Goal: Task Accomplishment & Management: Manage account settings

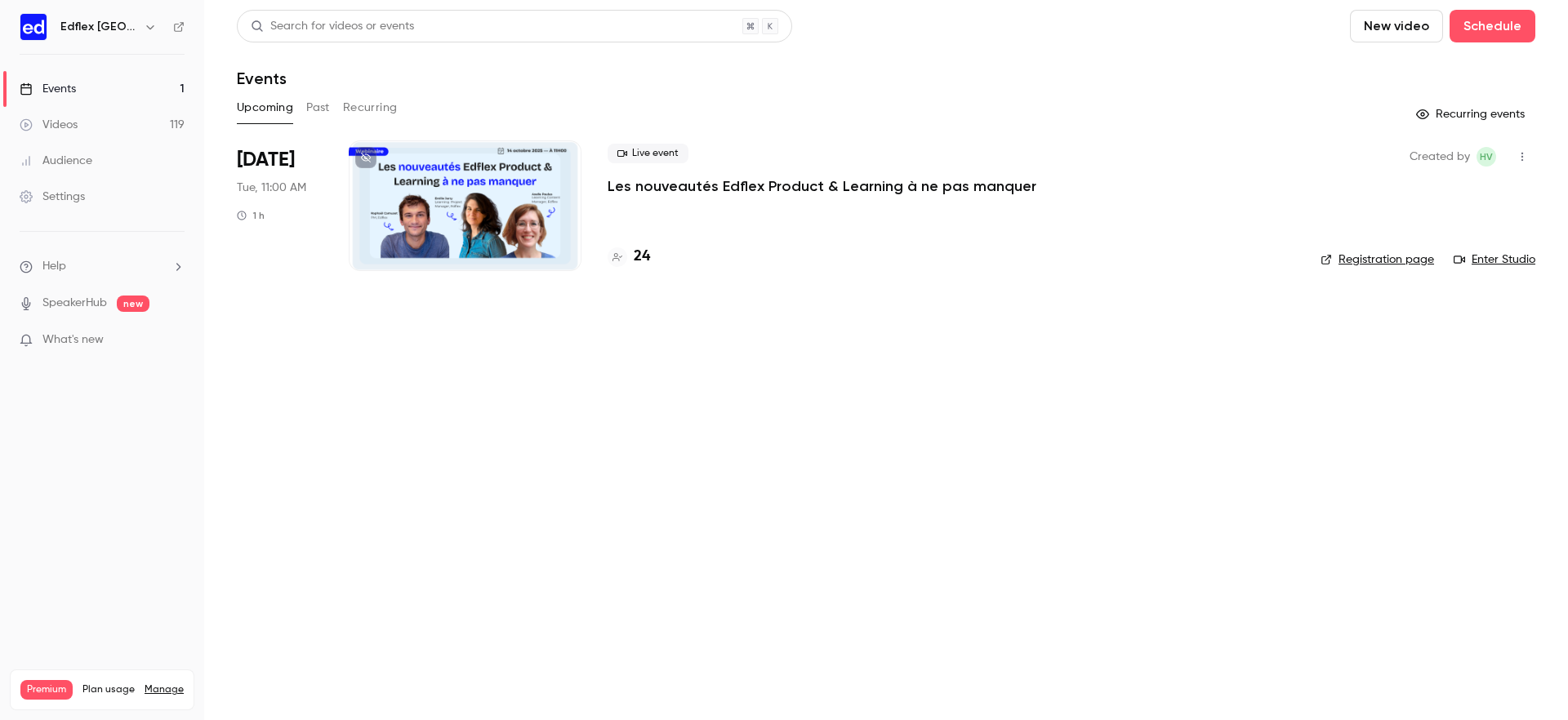
click at [146, 24] on icon "button" at bounding box center [150, 26] width 13 height 13
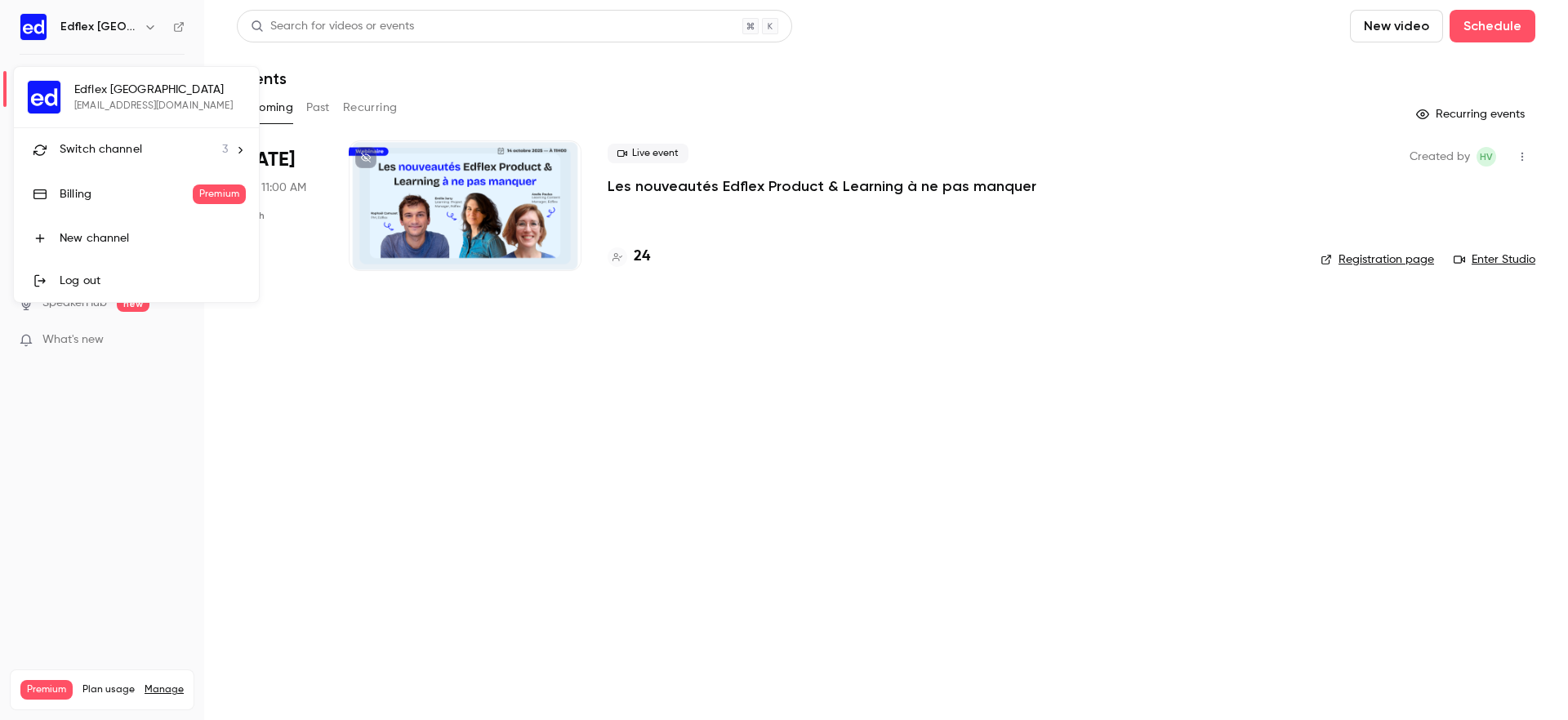
click at [146, 145] on div "Switch channel 3" at bounding box center [143, 150] width 168 height 17
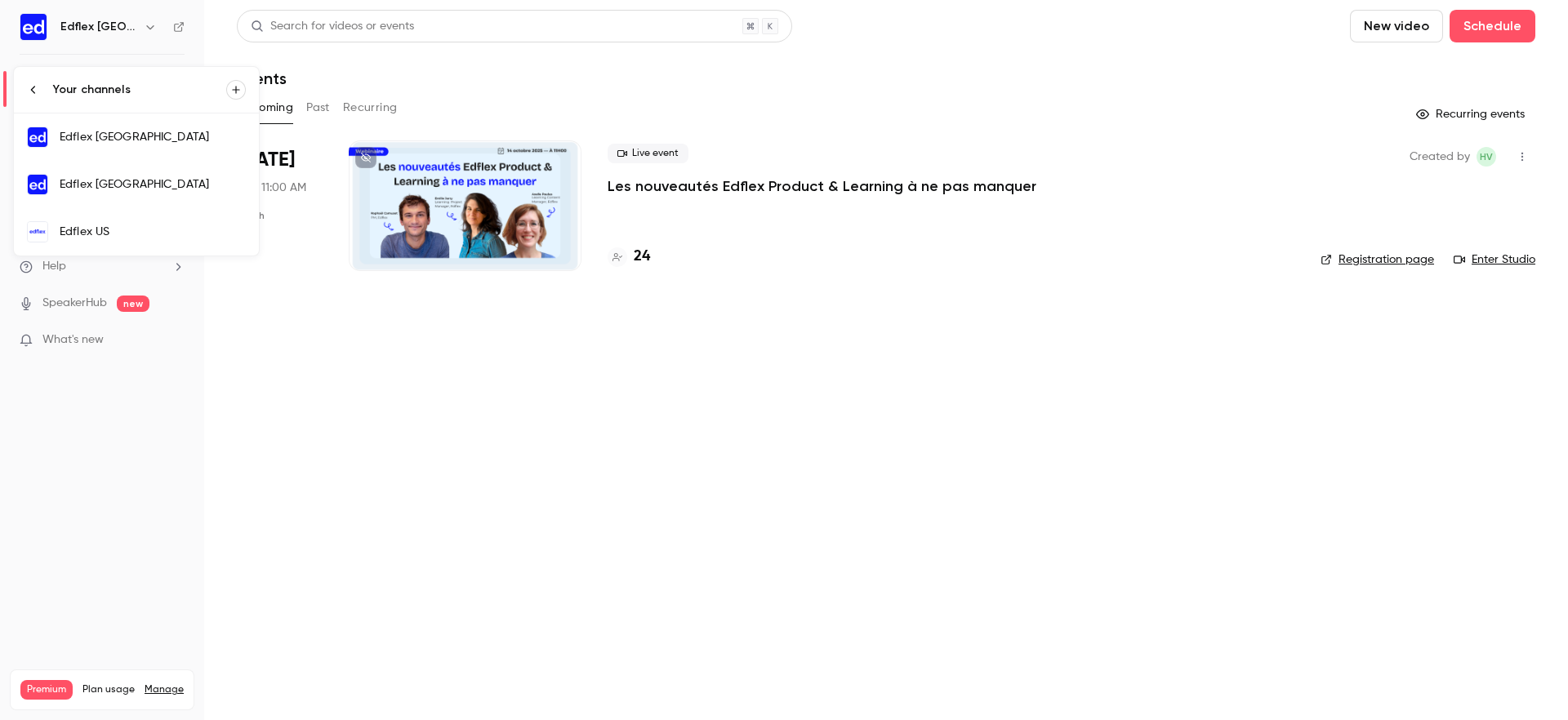
click at [161, 172] on link "Edflex [GEOGRAPHIC_DATA]" at bounding box center [136, 184] width 245 height 47
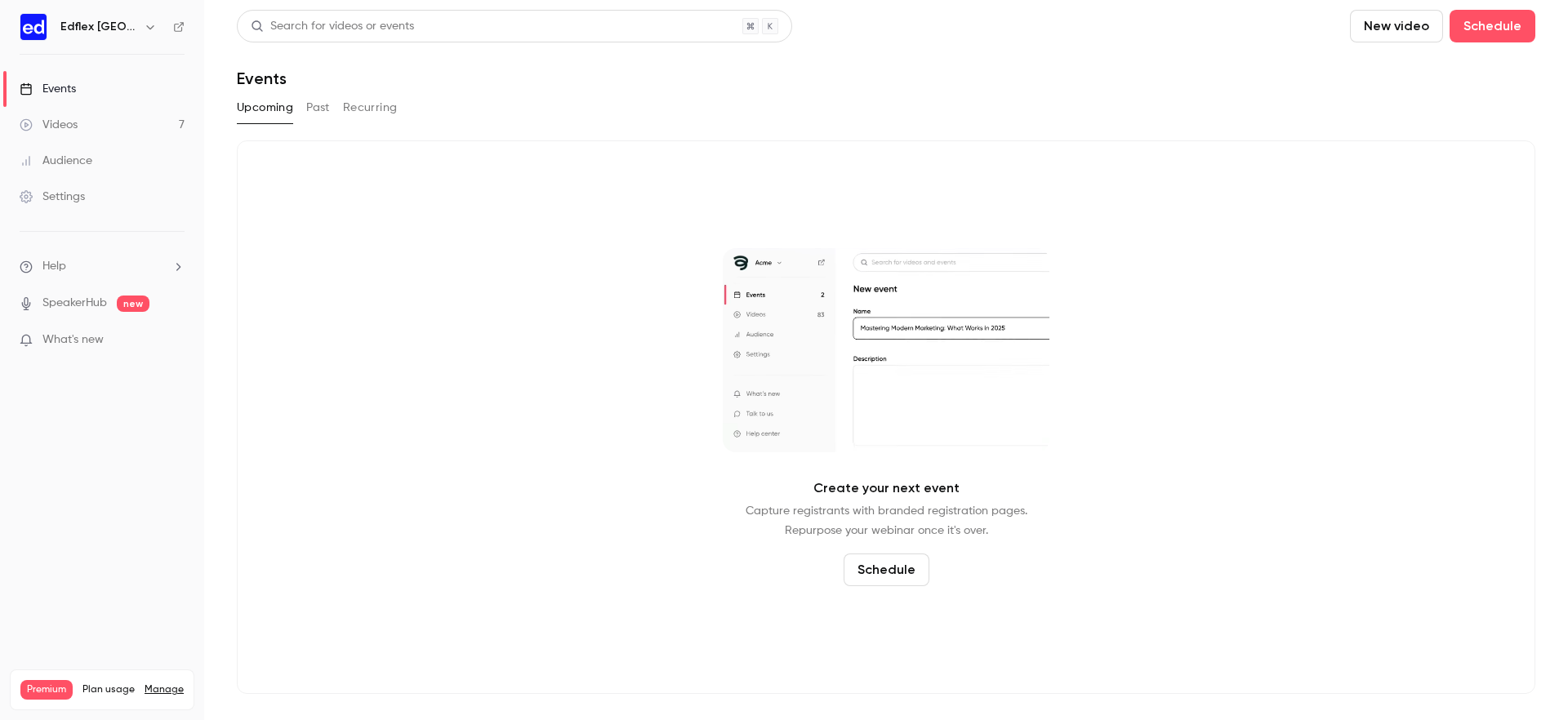
click at [139, 162] on link "Audience" at bounding box center [102, 161] width 204 height 36
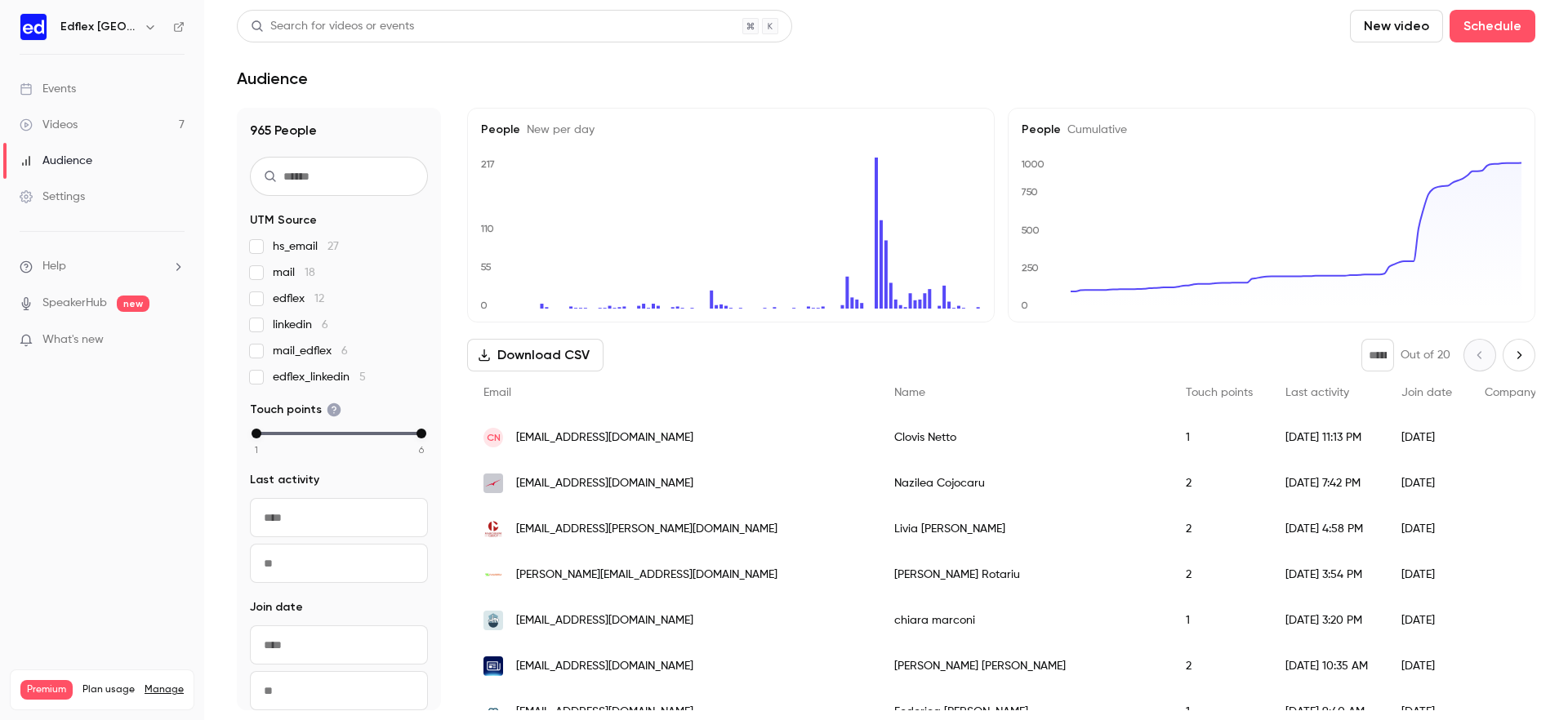
click at [144, 31] on icon "button" at bounding box center [150, 26] width 13 height 13
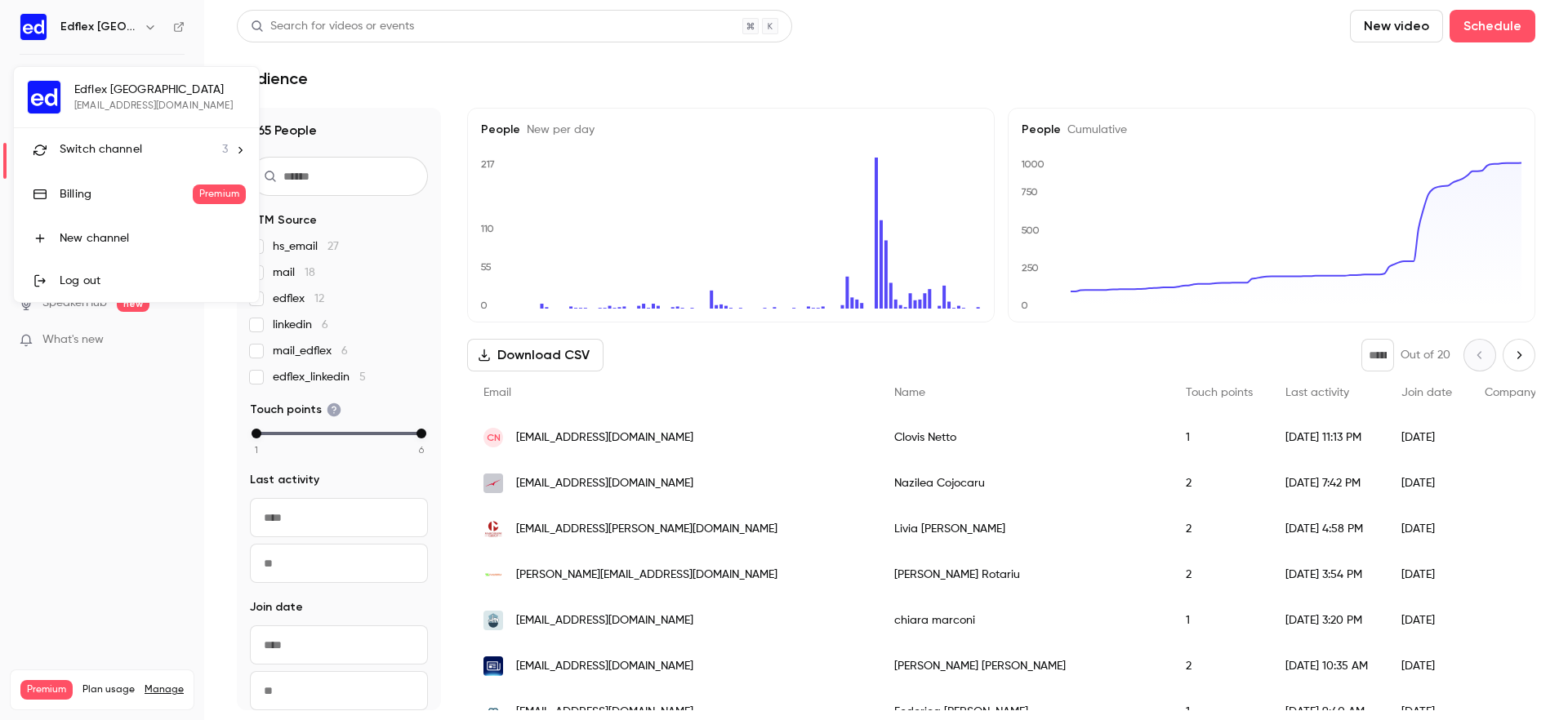
click at [144, 151] on div "Switch channel 3" at bounding box center [143, 150] width 168 height 17
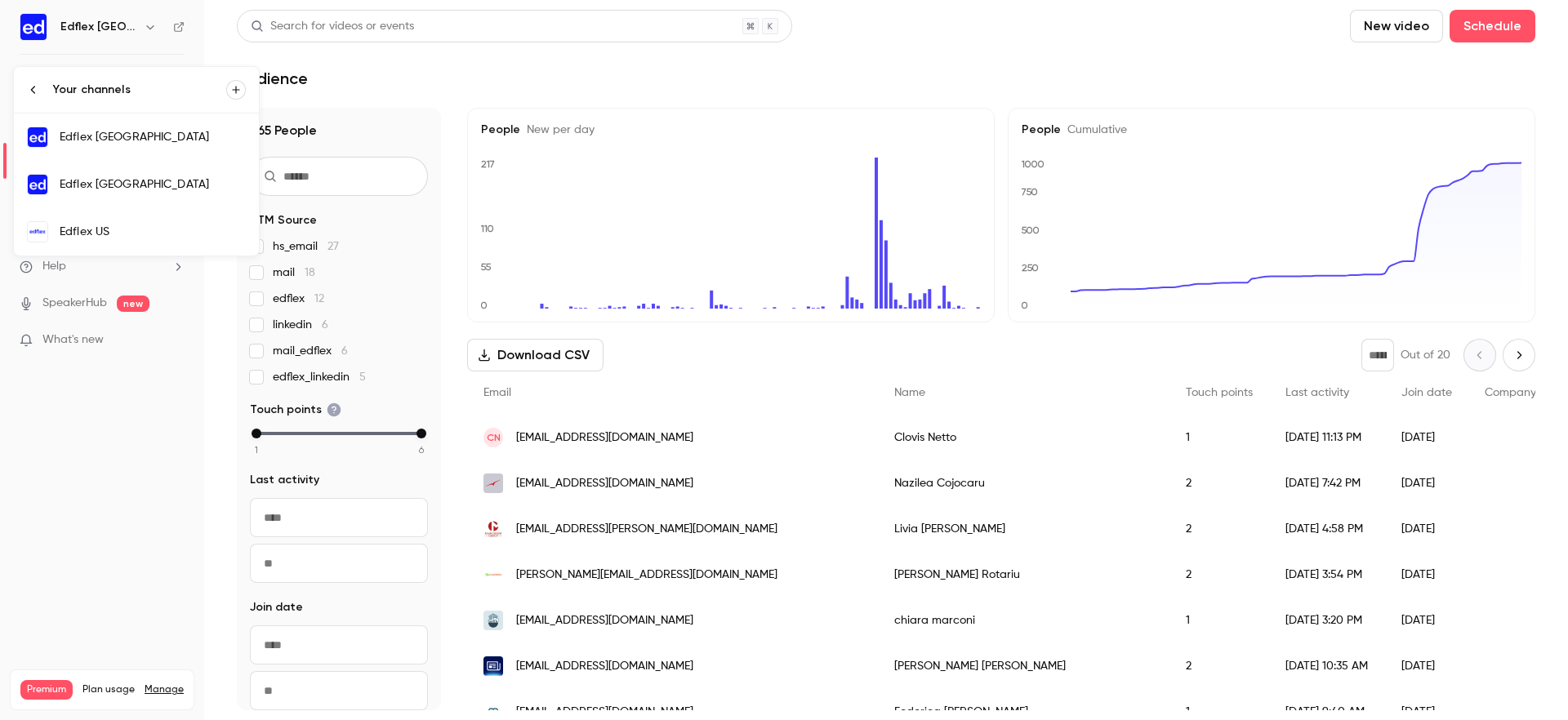
click at [165, 216] on link "Edflex US" at bounding box center [136, 231] width 245 height 47
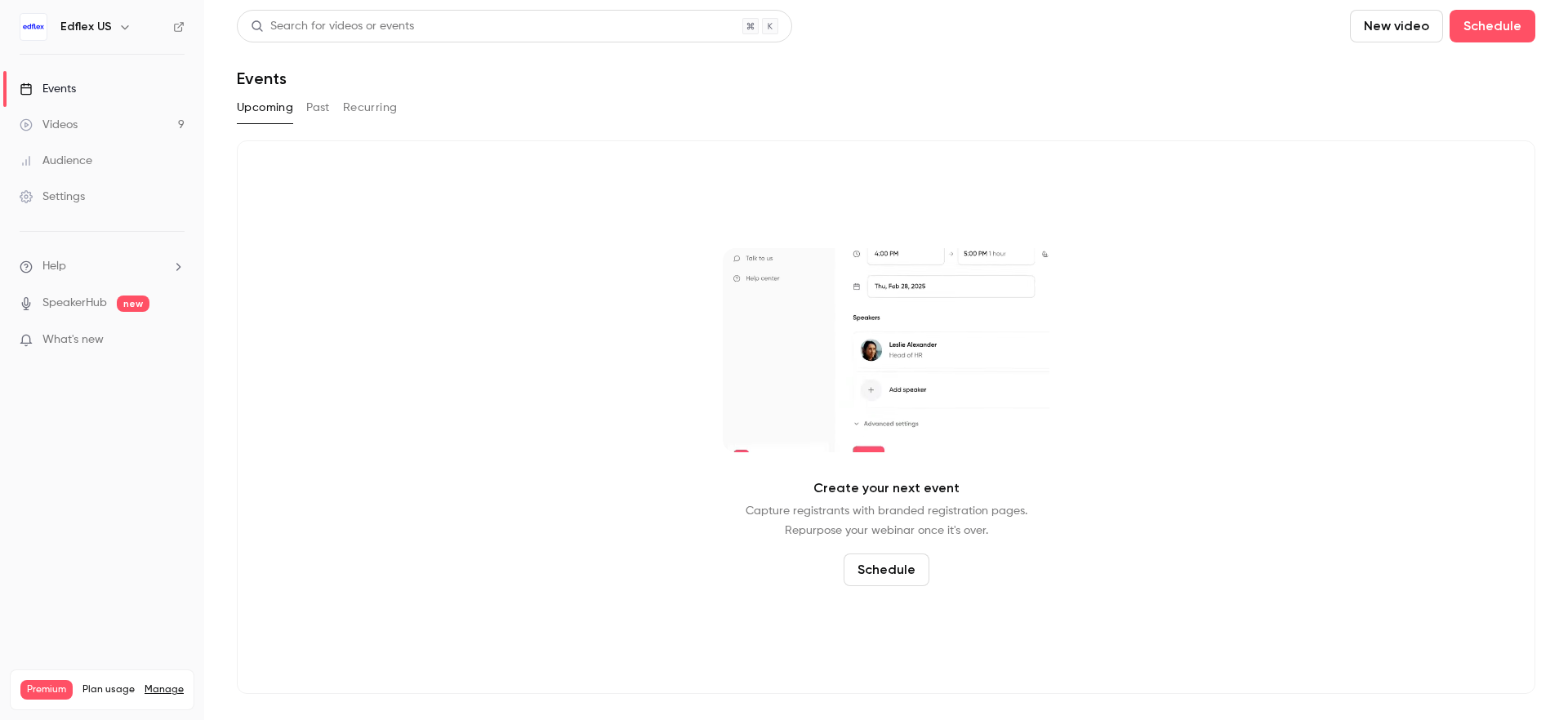
click at [168, 164] on link "Audience" at bounding box center [102, 161] width 204 height 36
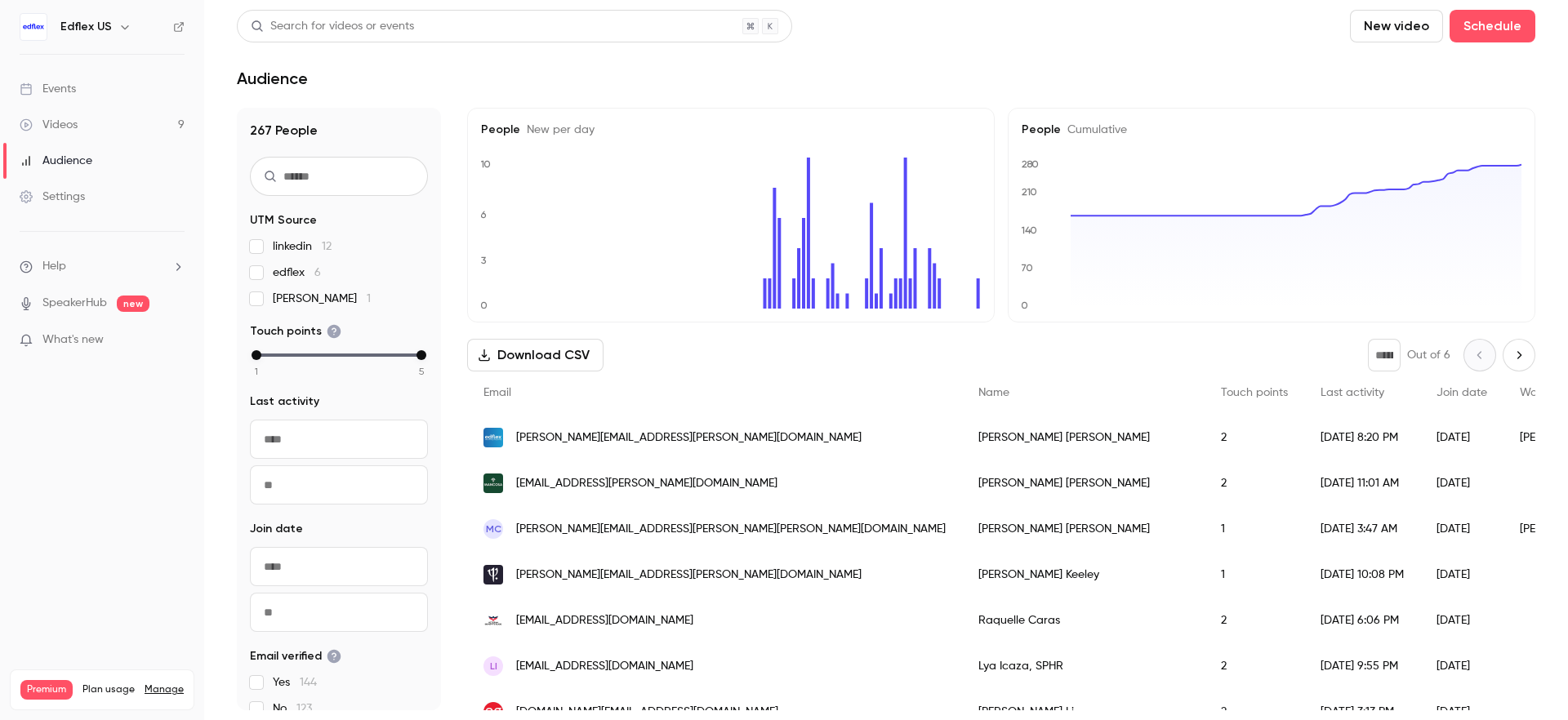
click at [122, 20] on icon "button" at bounding box center [125, 26] width 13 height 13
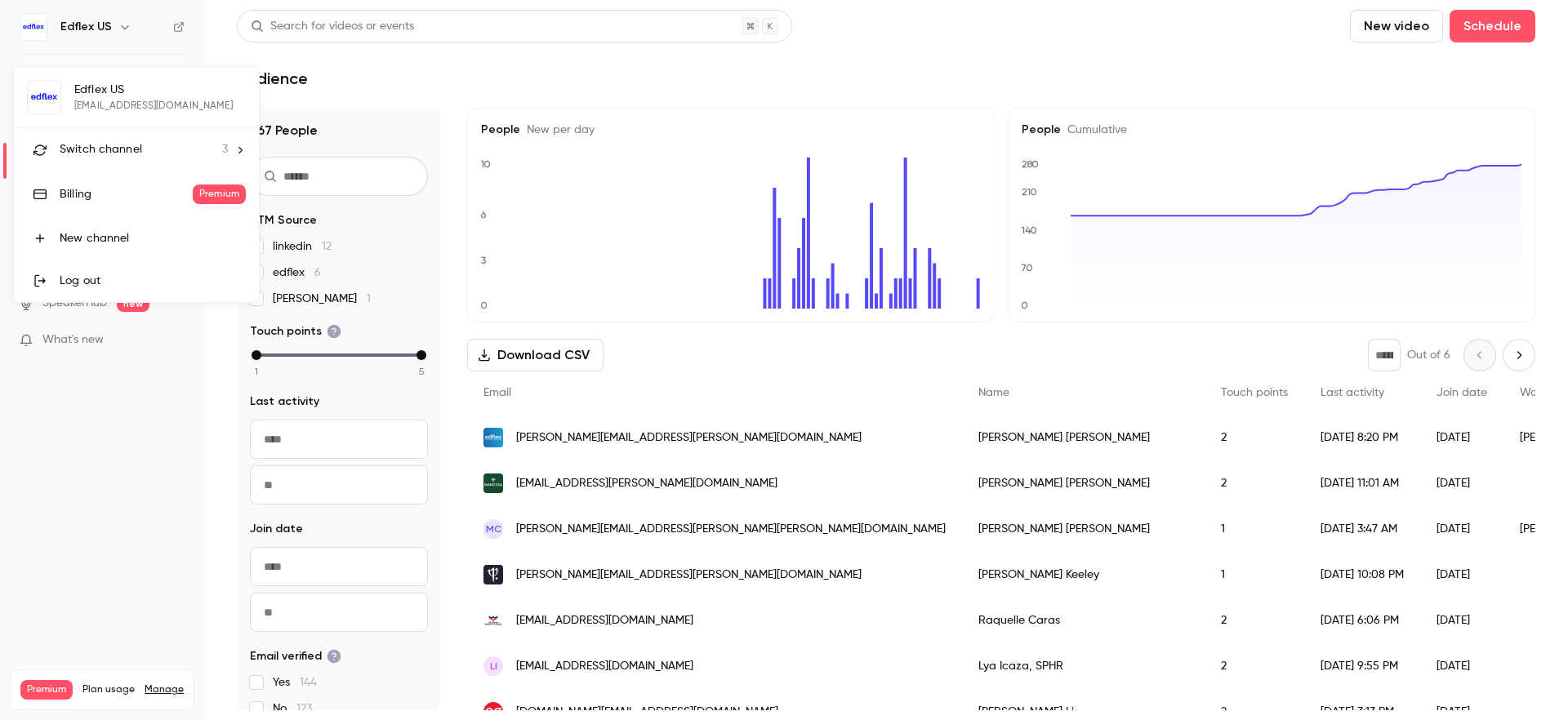
click at [137, 144] on span "Switch channel" at bounding box center [100, 150] width 82 height 17
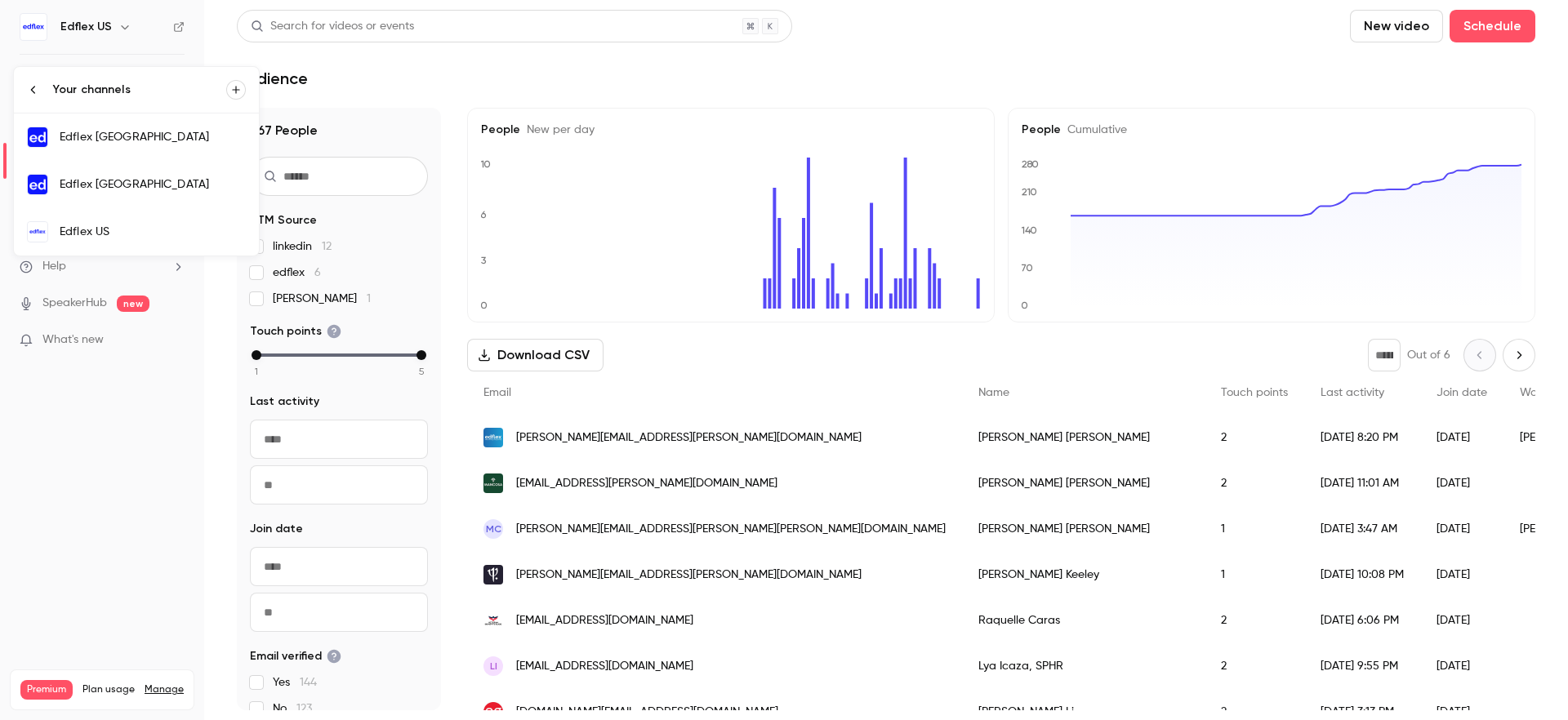
click at [177, 149] on link "Edflex [GEOGRAPHIC_DATA]" at bounding box center [136, 137] width 245 height 47
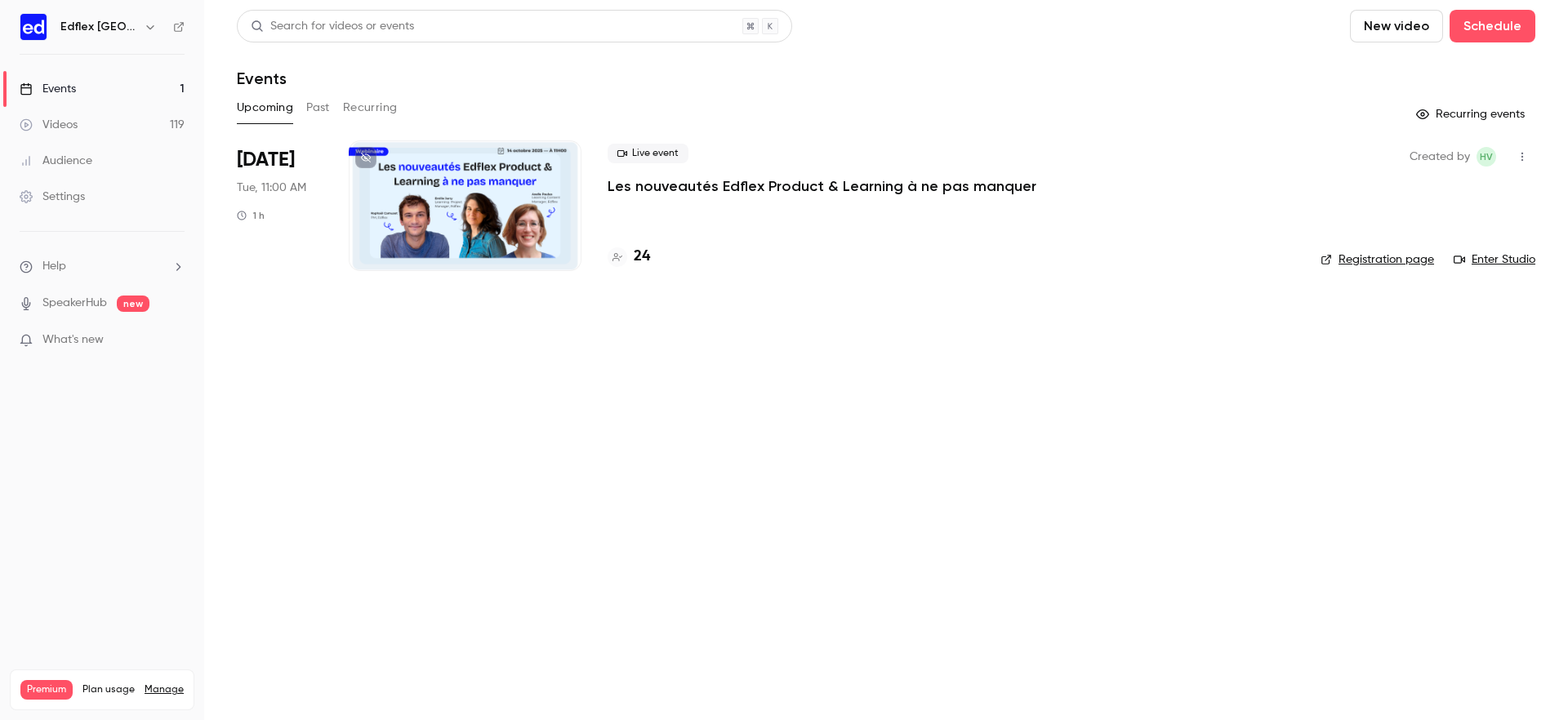
click at [151, 154] on link "Audience" at bounding box center [102, 161] width 204 height 36
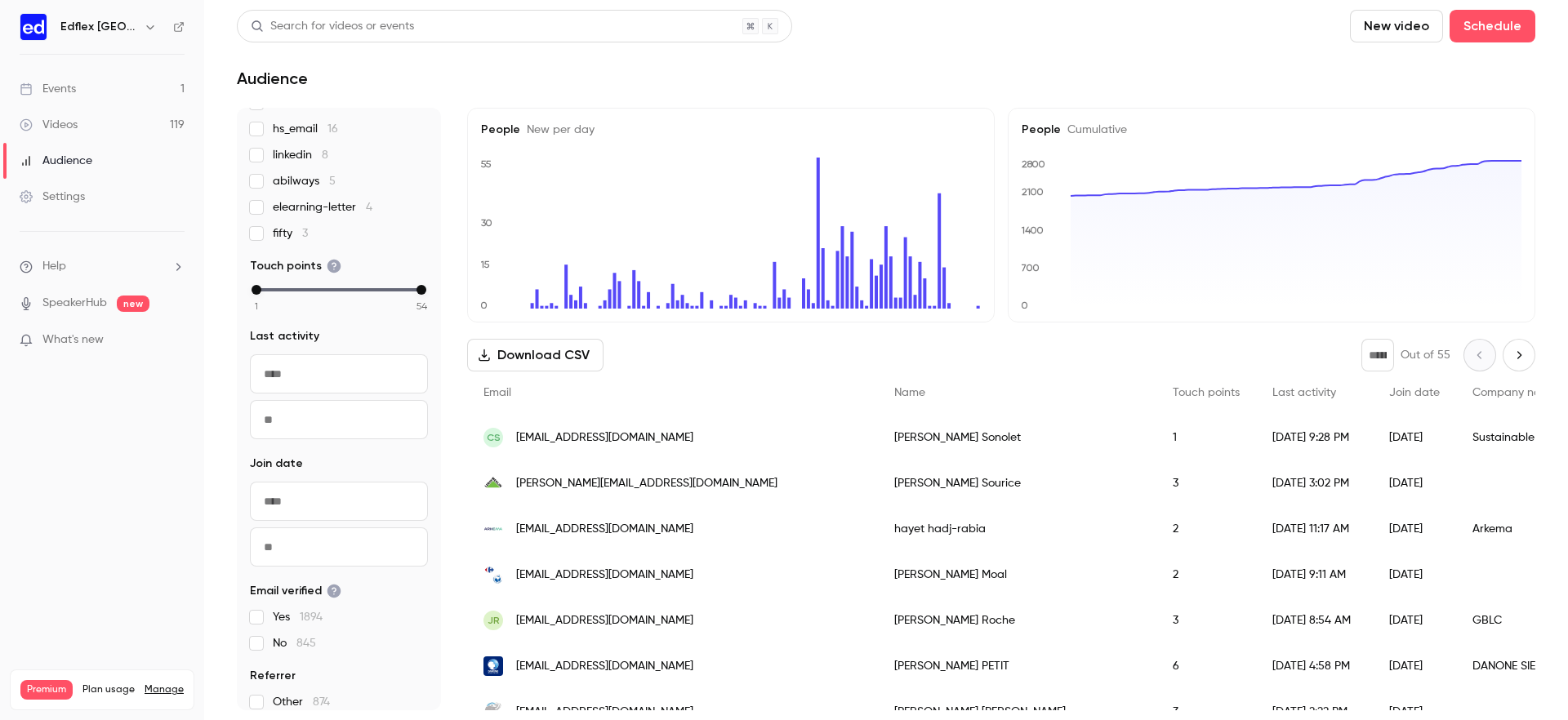
scroll to position [313, 0]
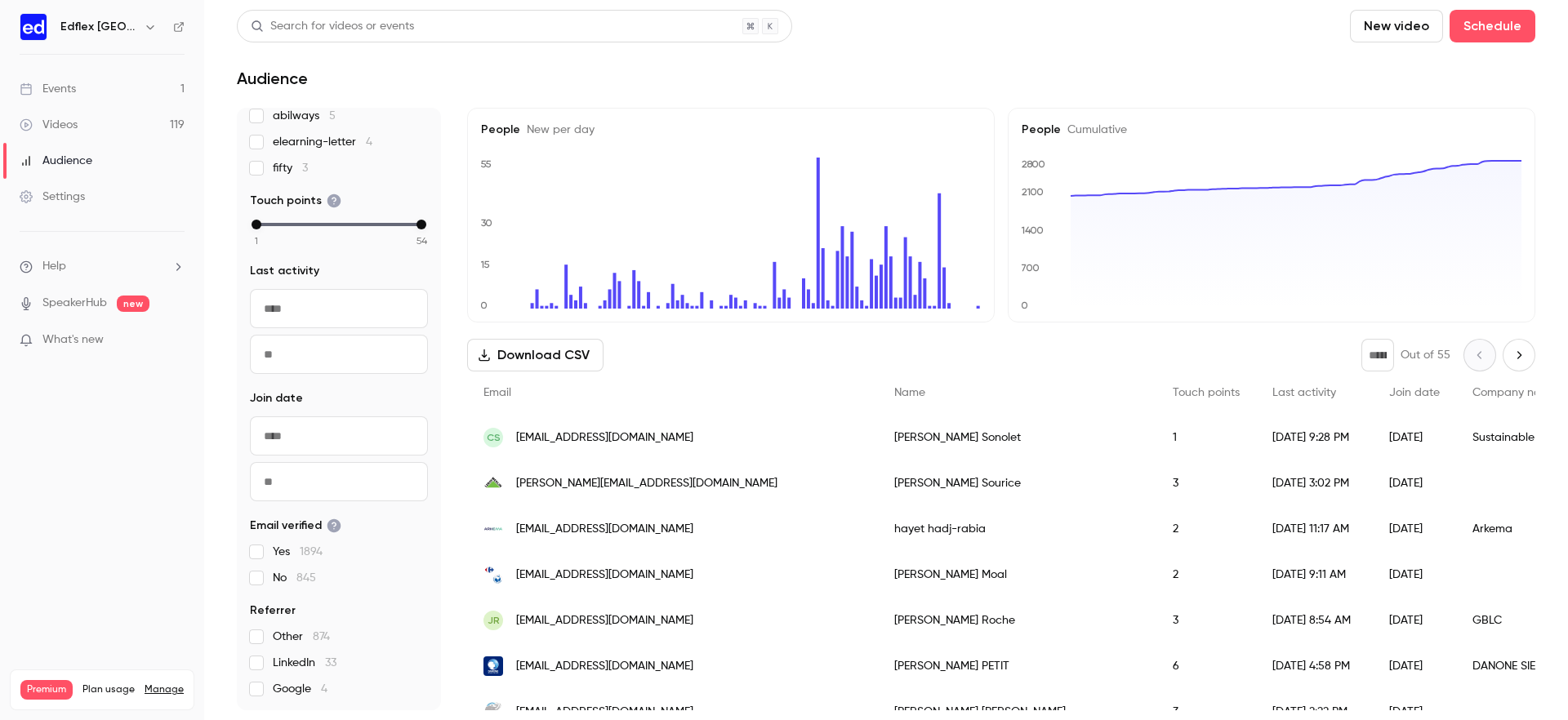
click at [311, 445] on input "text" at bounding box center [339, 435] width 178 height 39
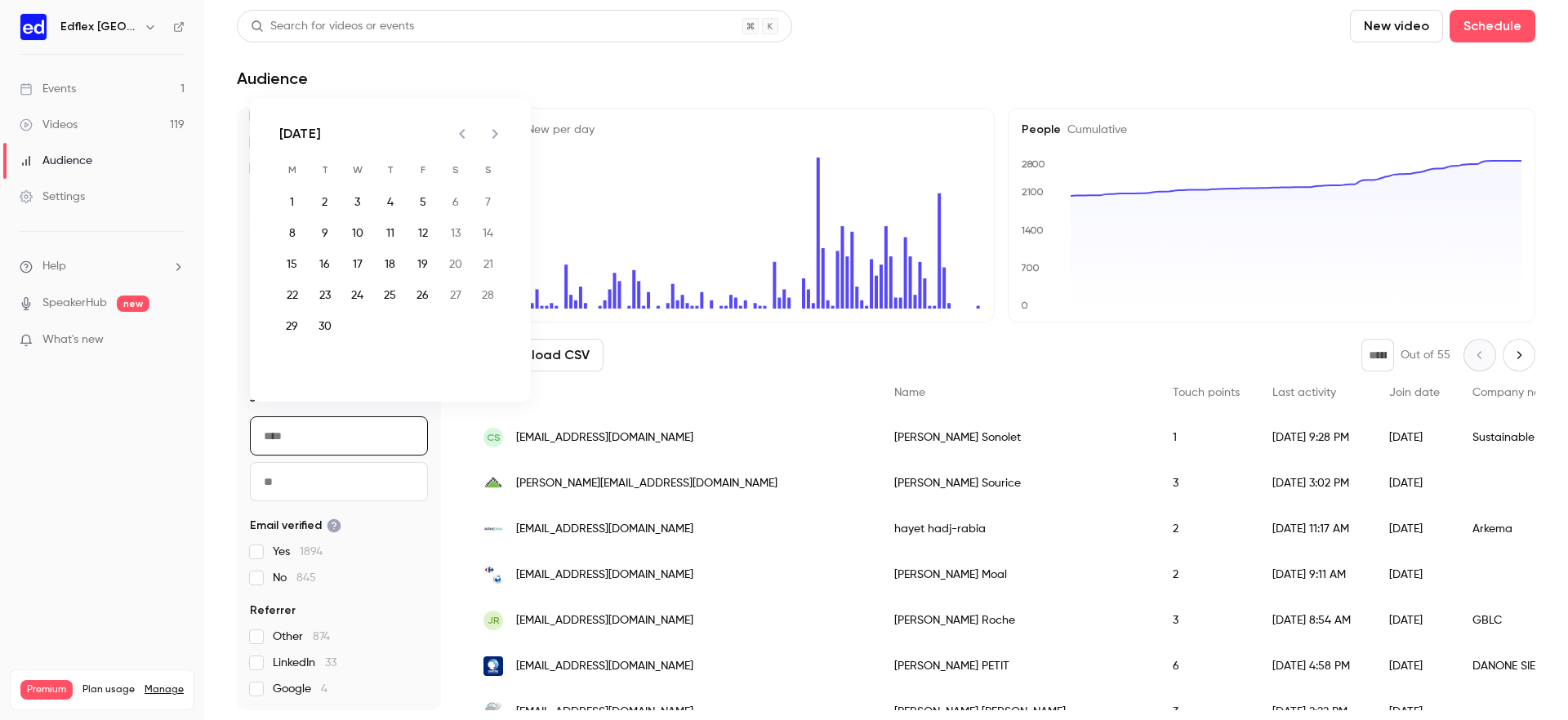
click at [460, 132] on icon "Previous month" at bounding box center [462, 134] width 19 height 19
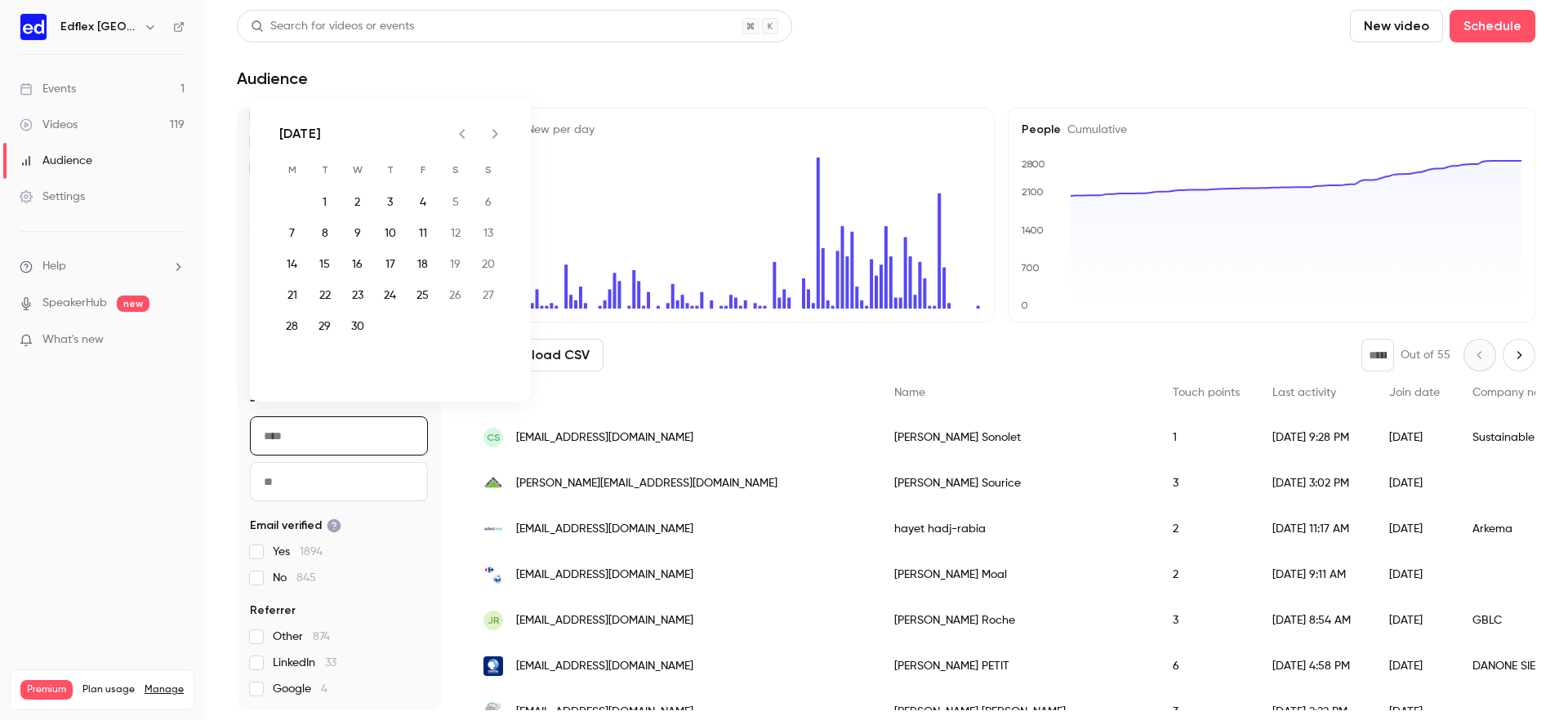
click at [460, 132] on icon "Previous month" at bounding box center [462, 134] width 19 height 19
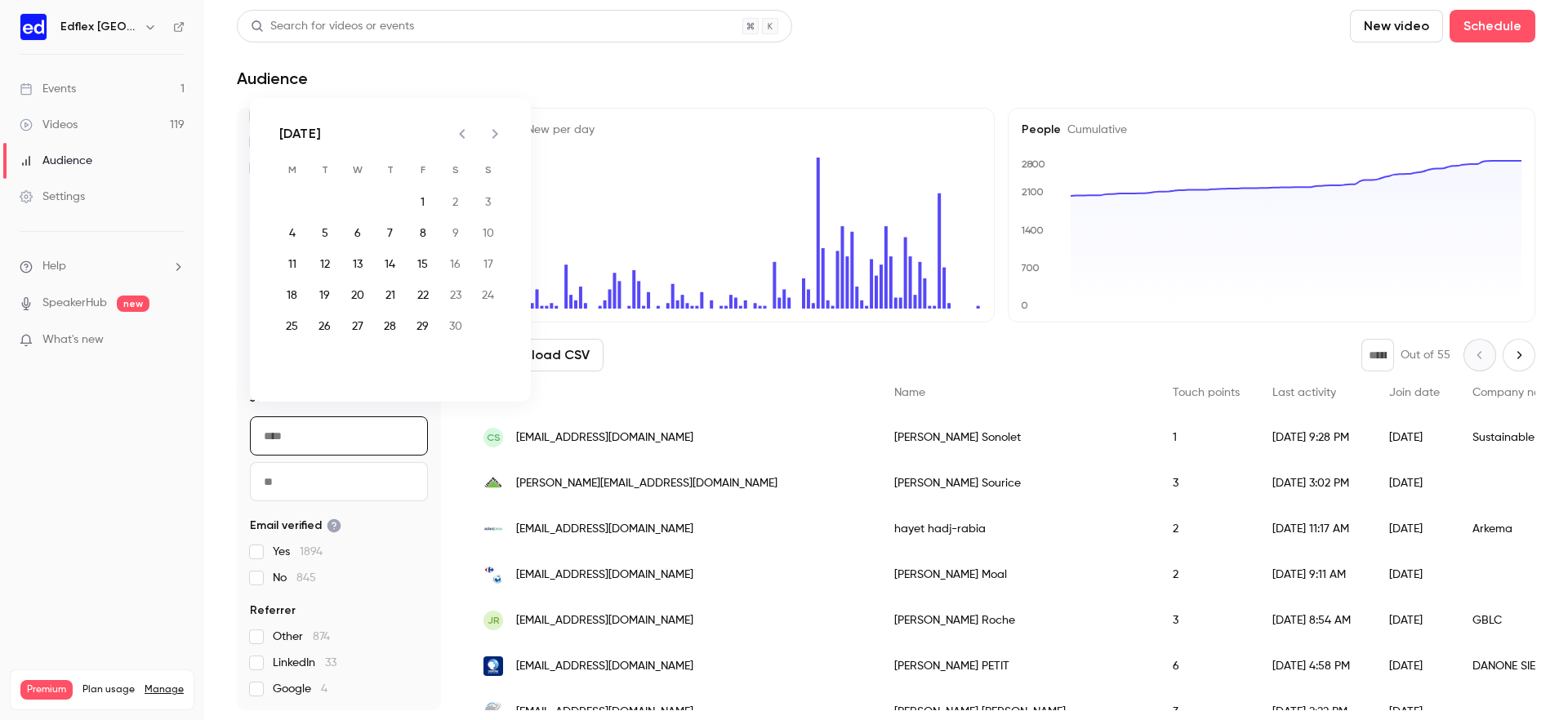
click at [460, 132] on icon "Previous month" at bounding box center [462, 134] width 19 height 19
click at [486, 134] on icon "Next month" at bounding box center [495, 134] width 19 height 19
click at [323, 212] on button "1" at bounding box center [325, 202] width 30 height 30
type input "**********"
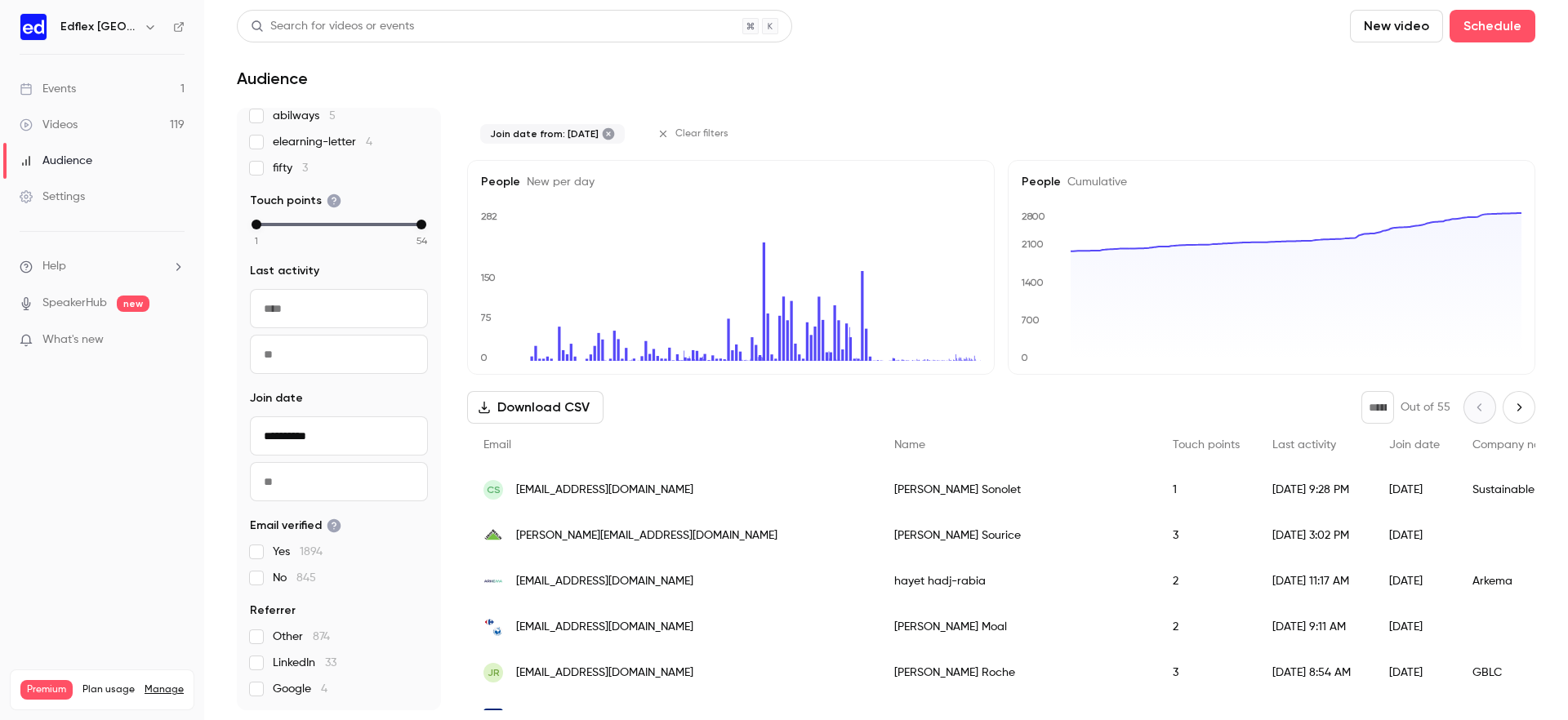
scroll to position [261, 0]
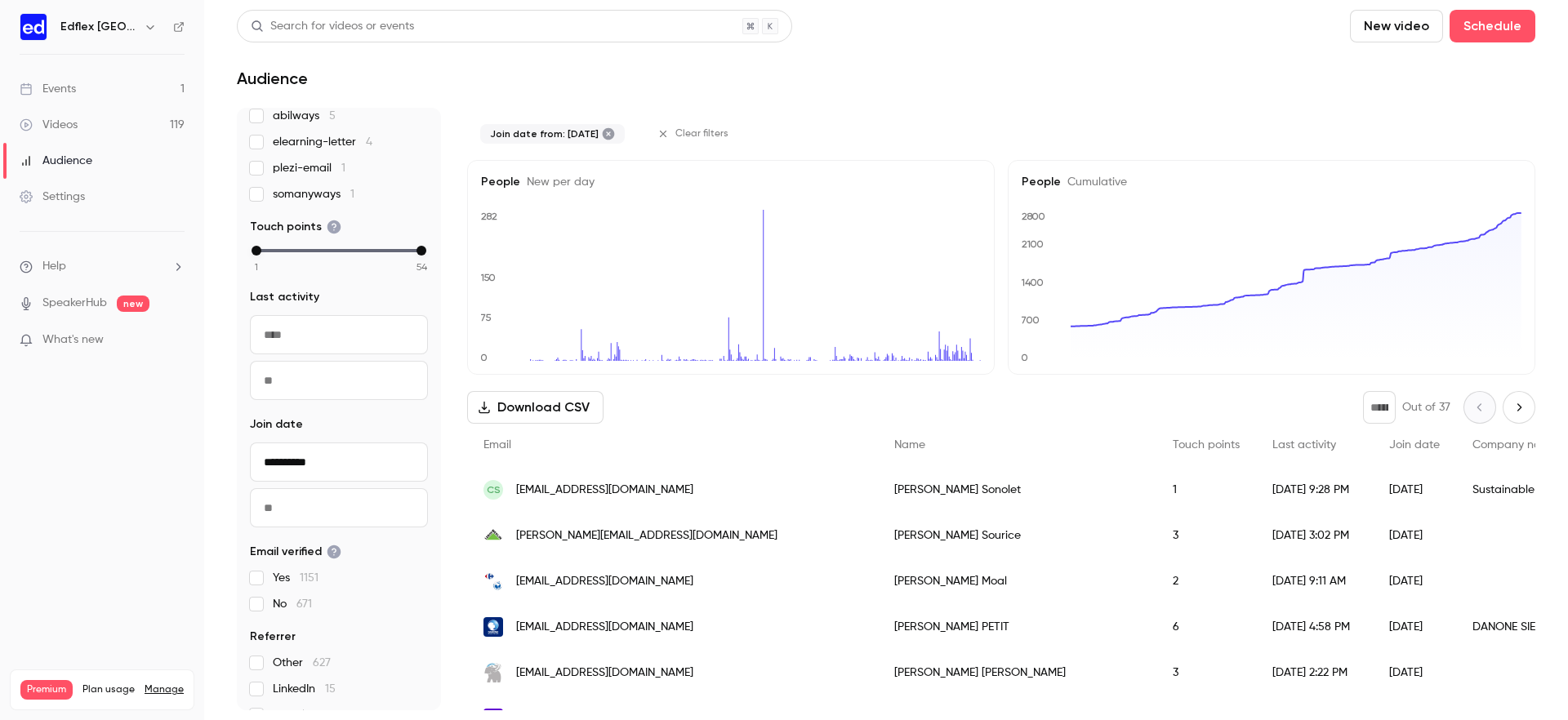
click at [362, 518] on input "text" at bounding box center [339, 507] width 178 height 39
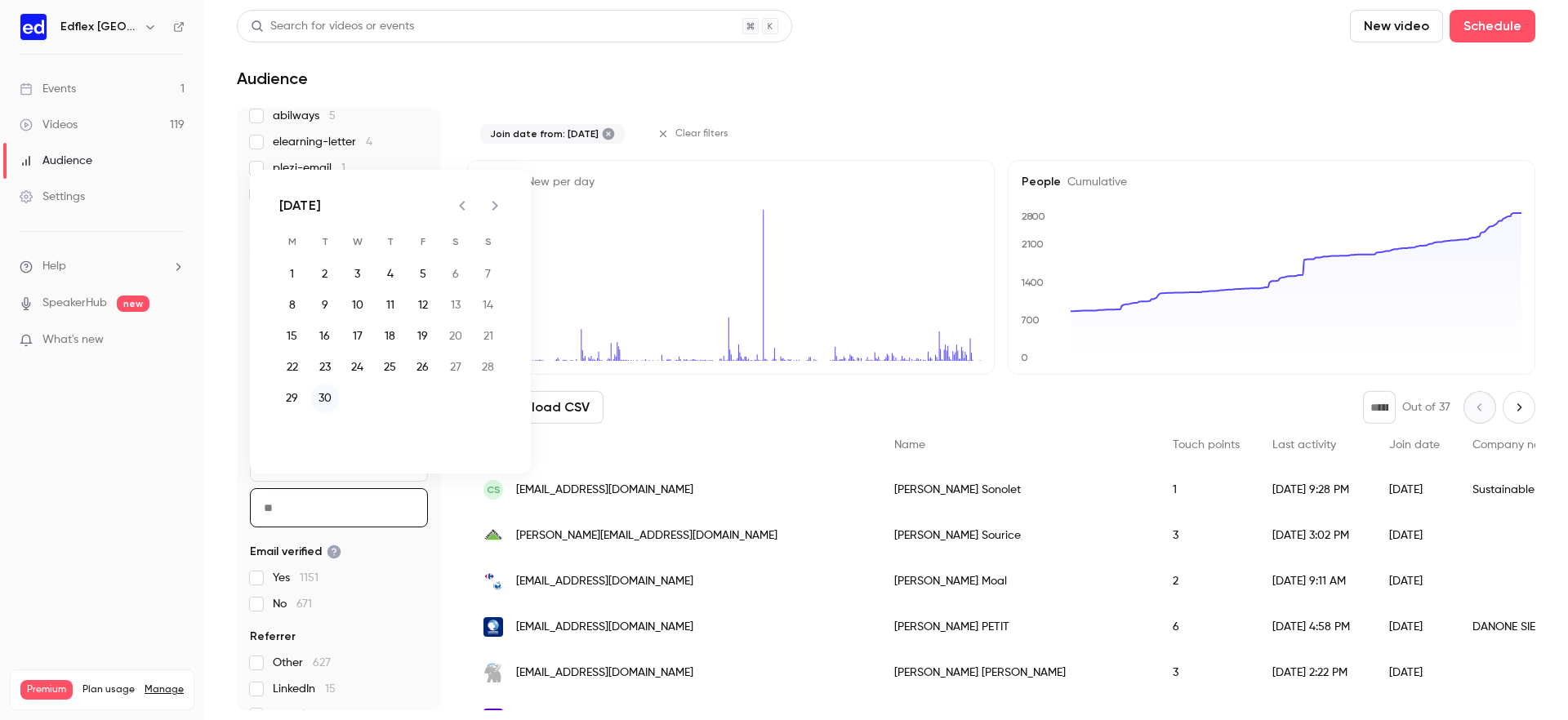
click at [324, 397] on button "30" at bounding box center [325, 399] width 30 height 30
type input "**********"
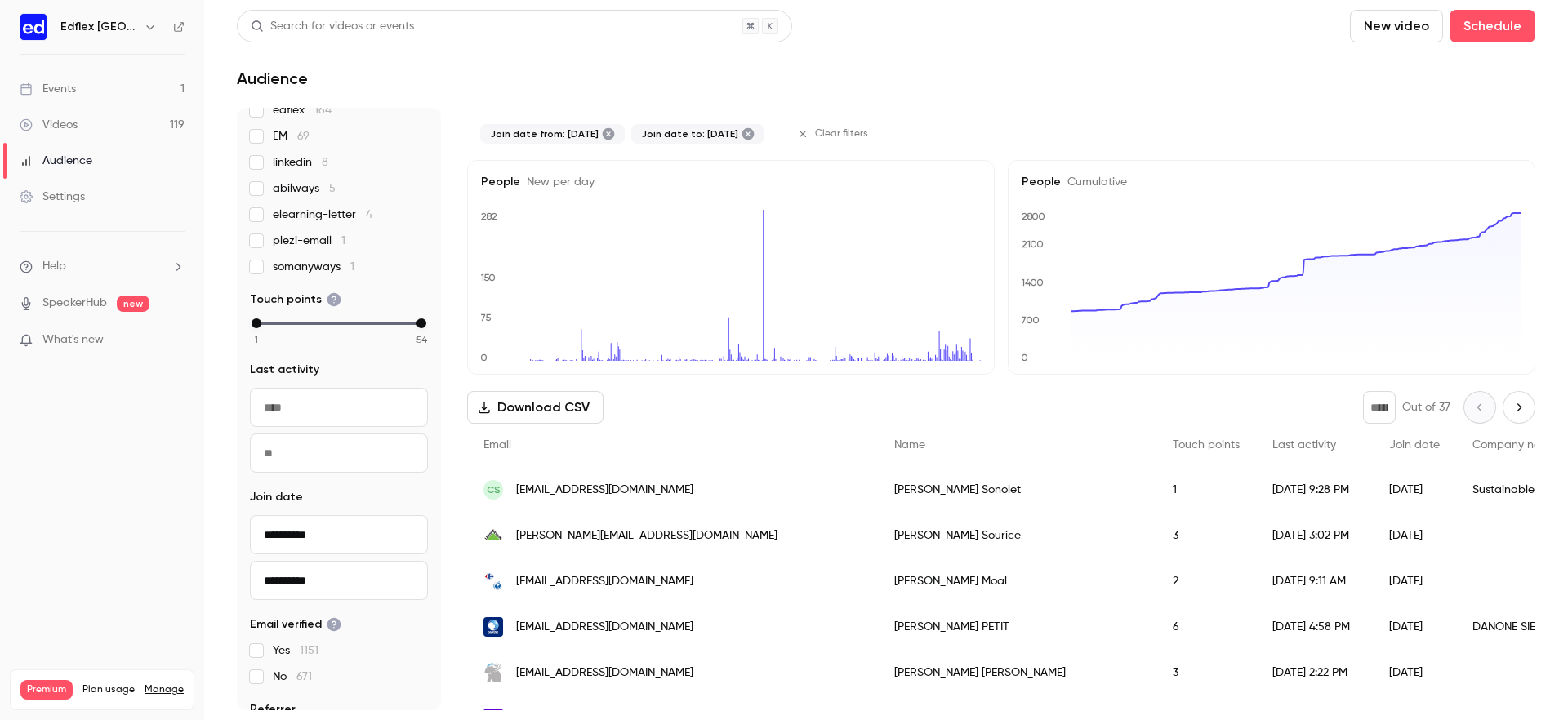
scroll to position [287, 0]
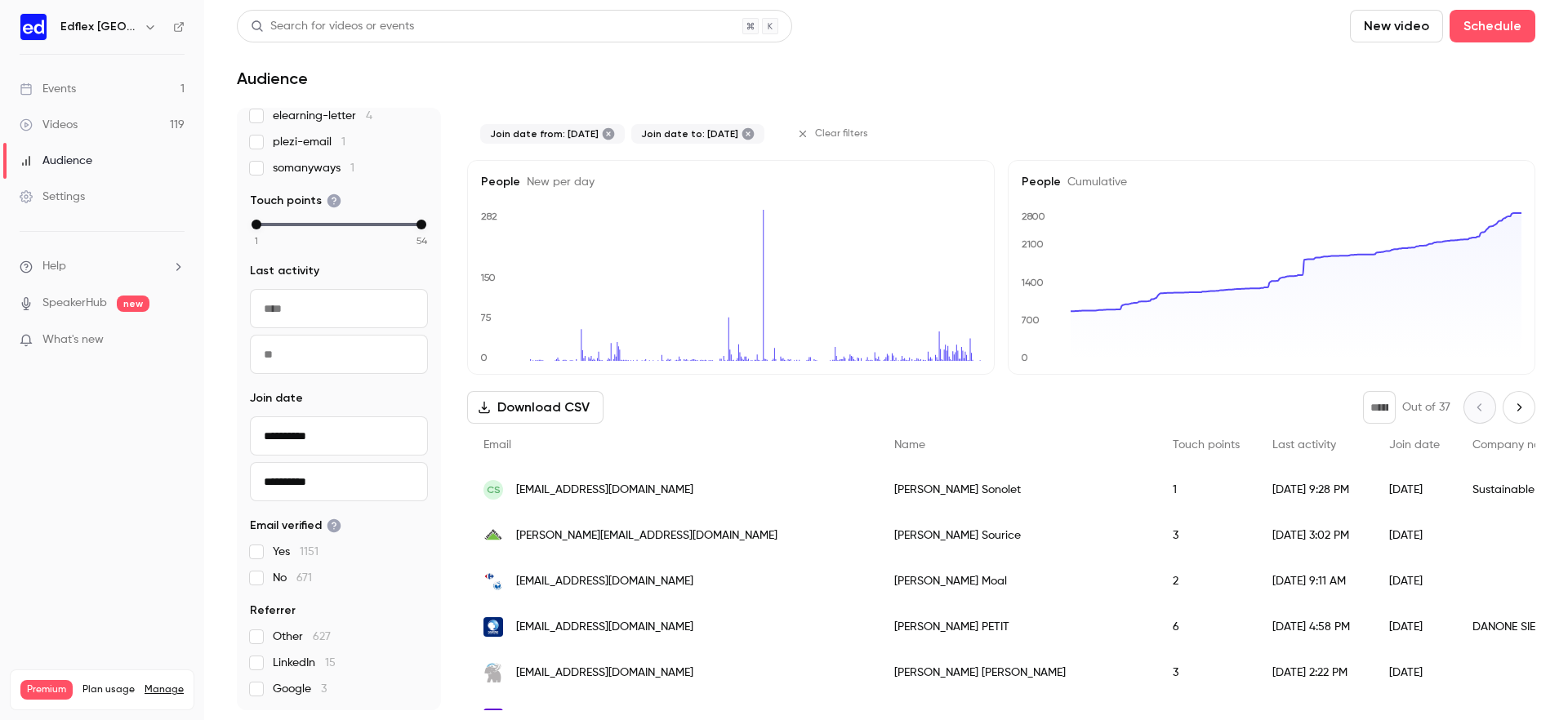
click at [615, 136] on icon at bounding box center [609, 134] width 12 height 12
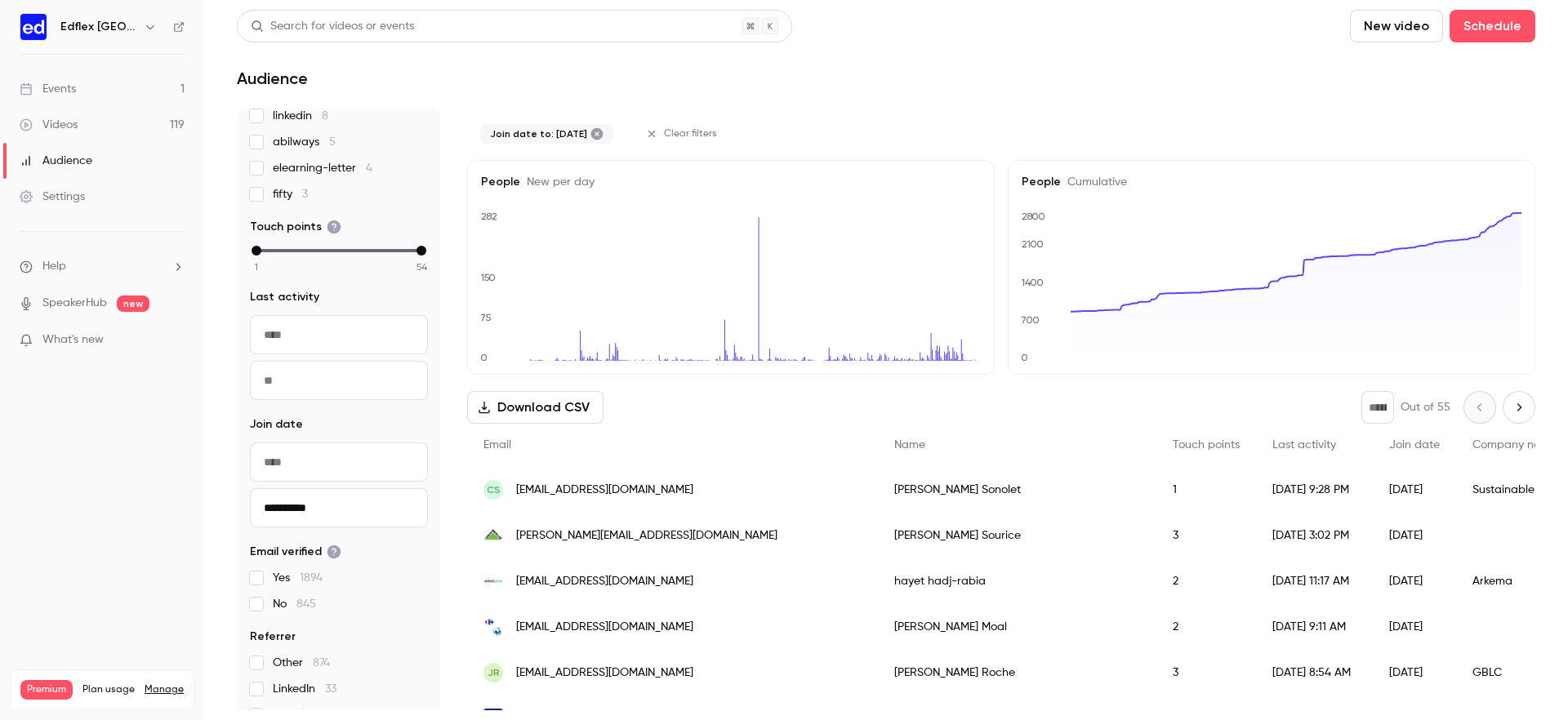
scroll to position [157, 0]
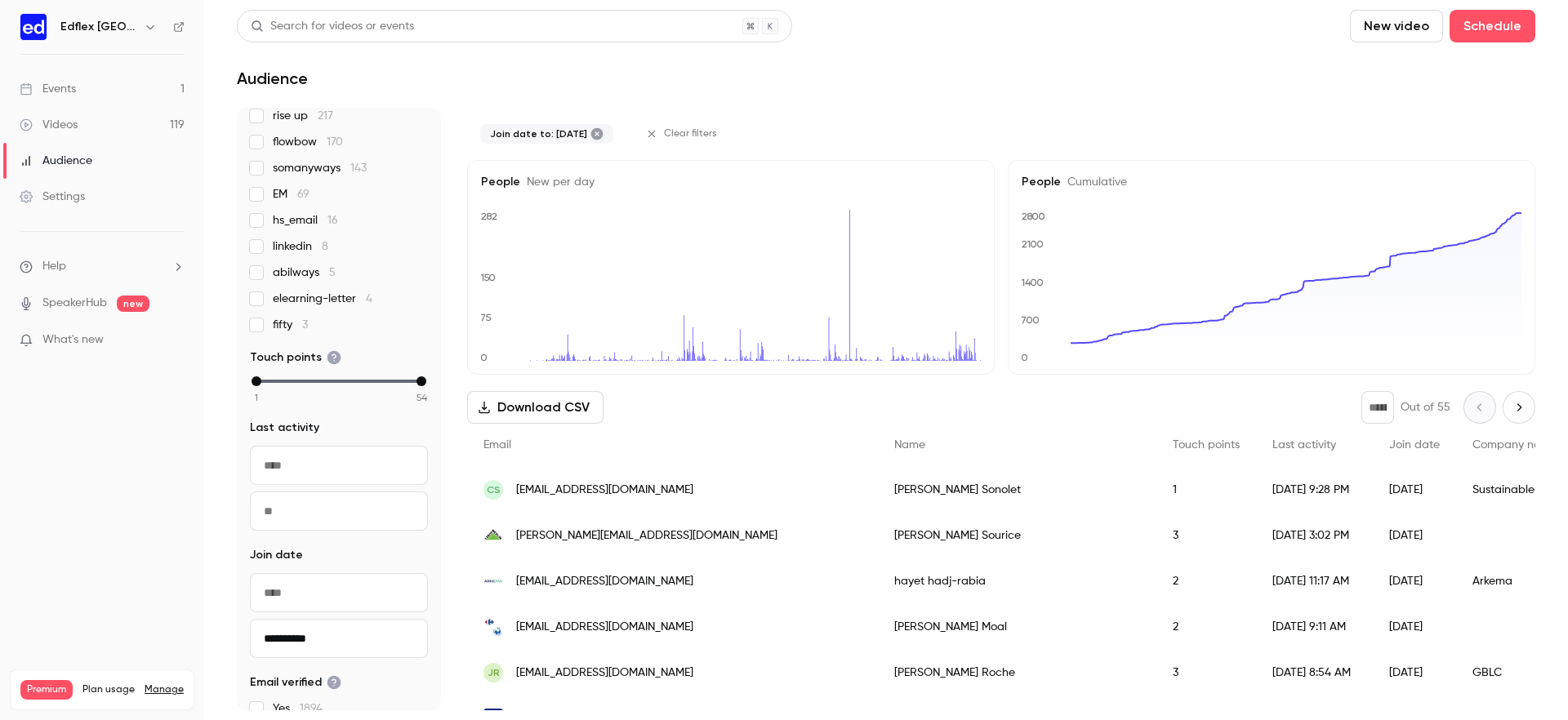
click at [603, 131] on icon at bounding box center [597, 134] width 12 height 12
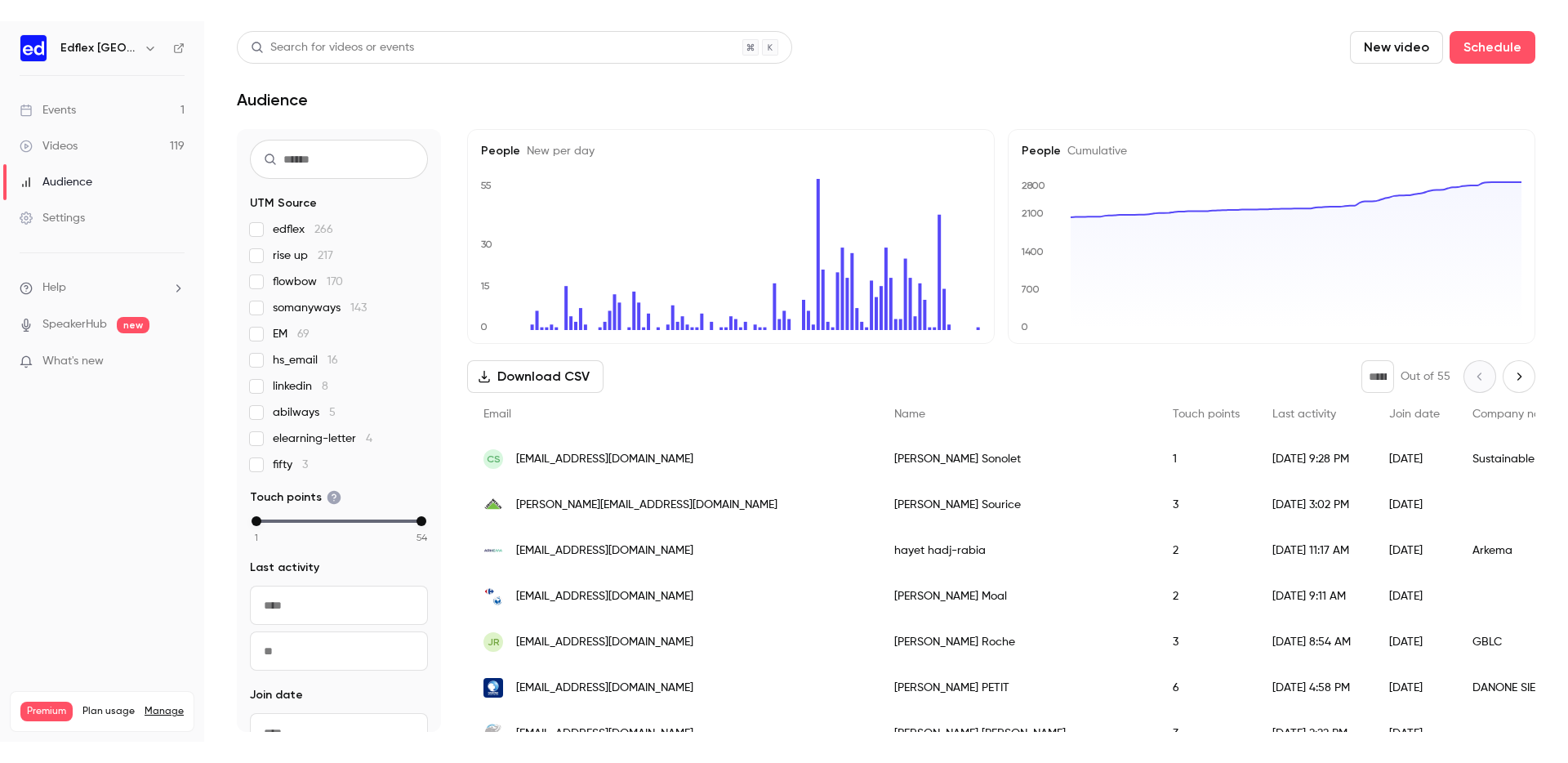
scroll to position [0, 0]
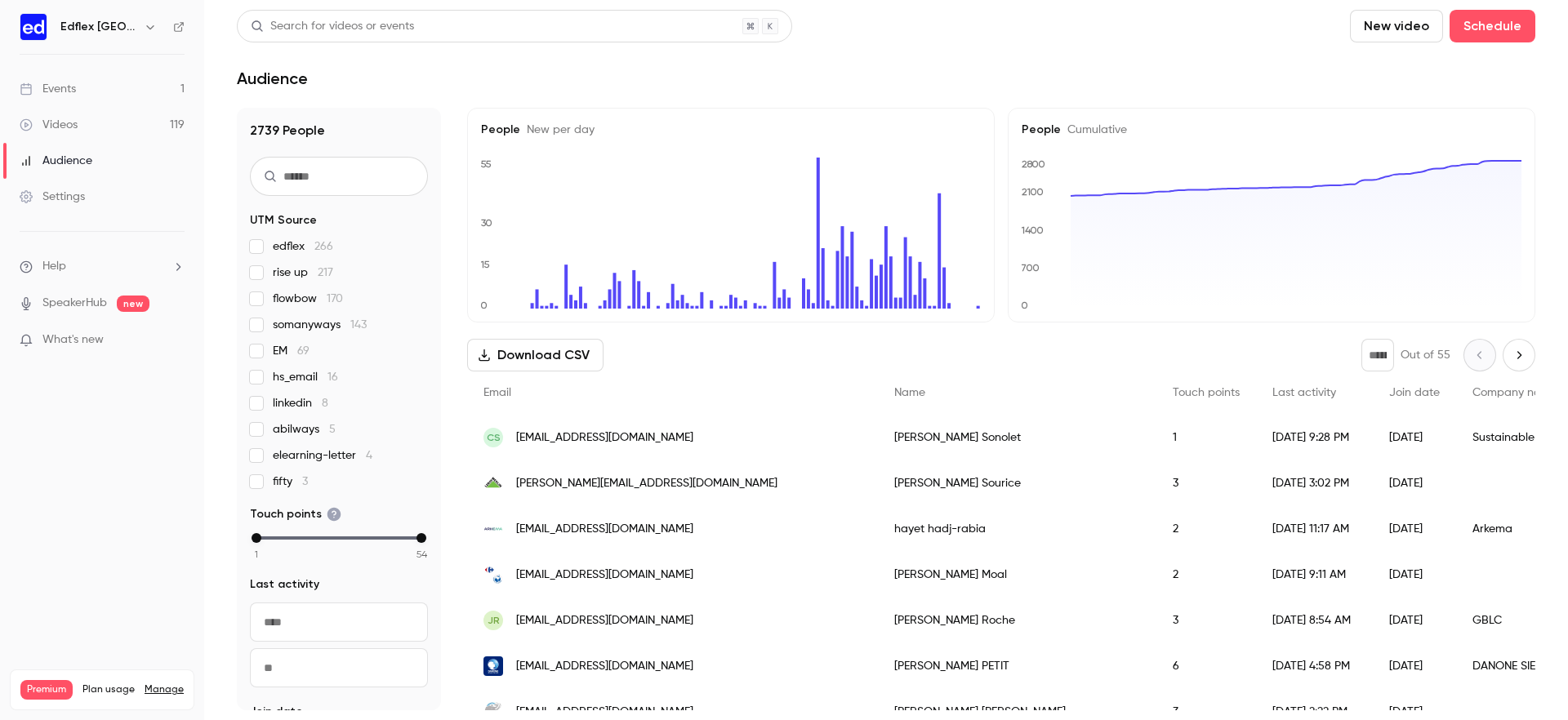
click at [576, 62] on header "Search for videos or events New video Schedule Audience" at bounding box center [885, 49] width 1298 height 79
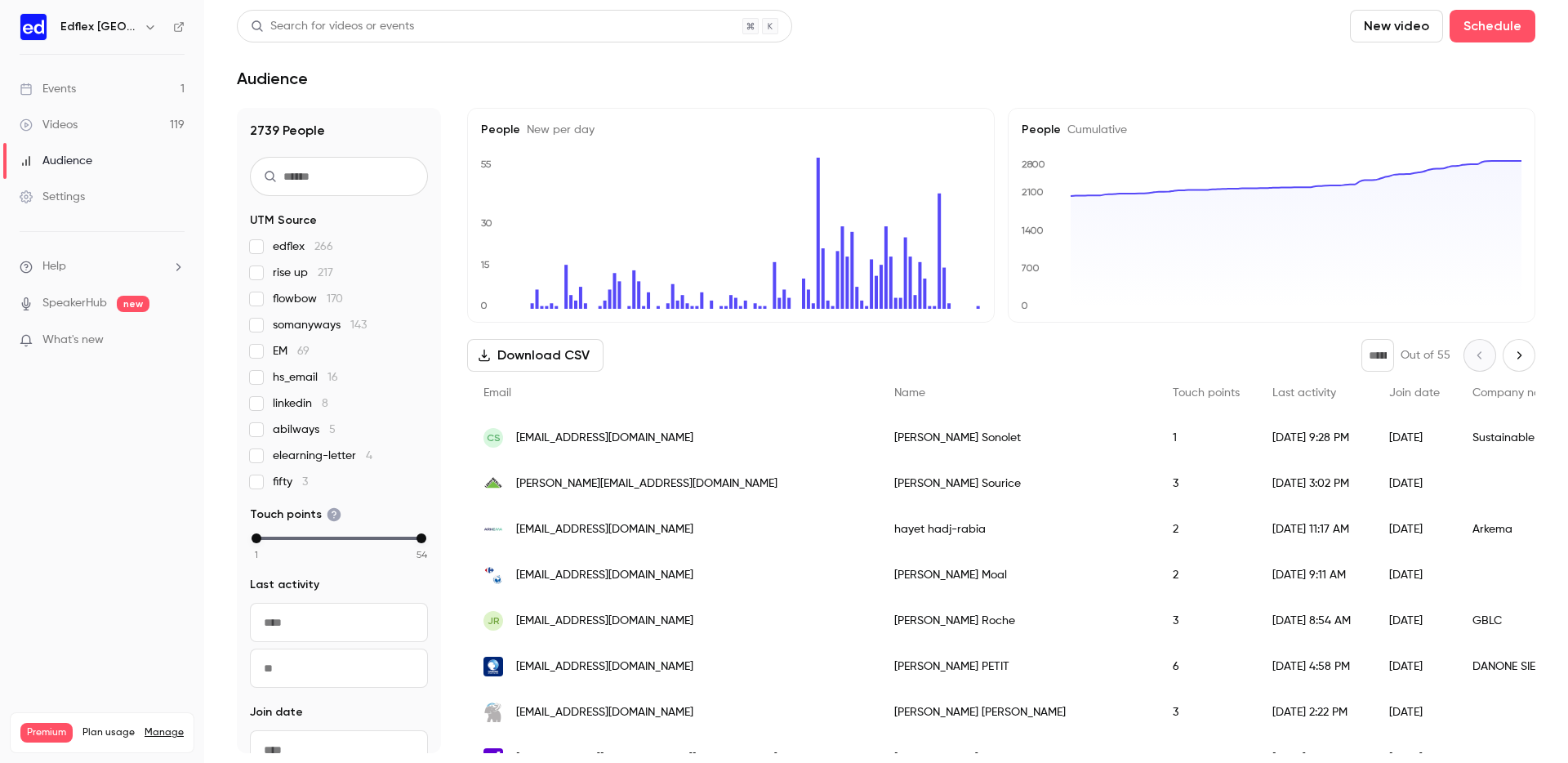
click at [155, 702] on div "Premium Plan usage Manage Videos 135 / 200 Monthly registrants 475 / 400" at bounding box center [102, 732] width 204 height 60
click at [847, 62] on header "Search for videos or events New video Schedule Audience" at bounding box center [885, 49] width 1298 height 79
